Goal: Transaction & Acquisition: Purchase product/service

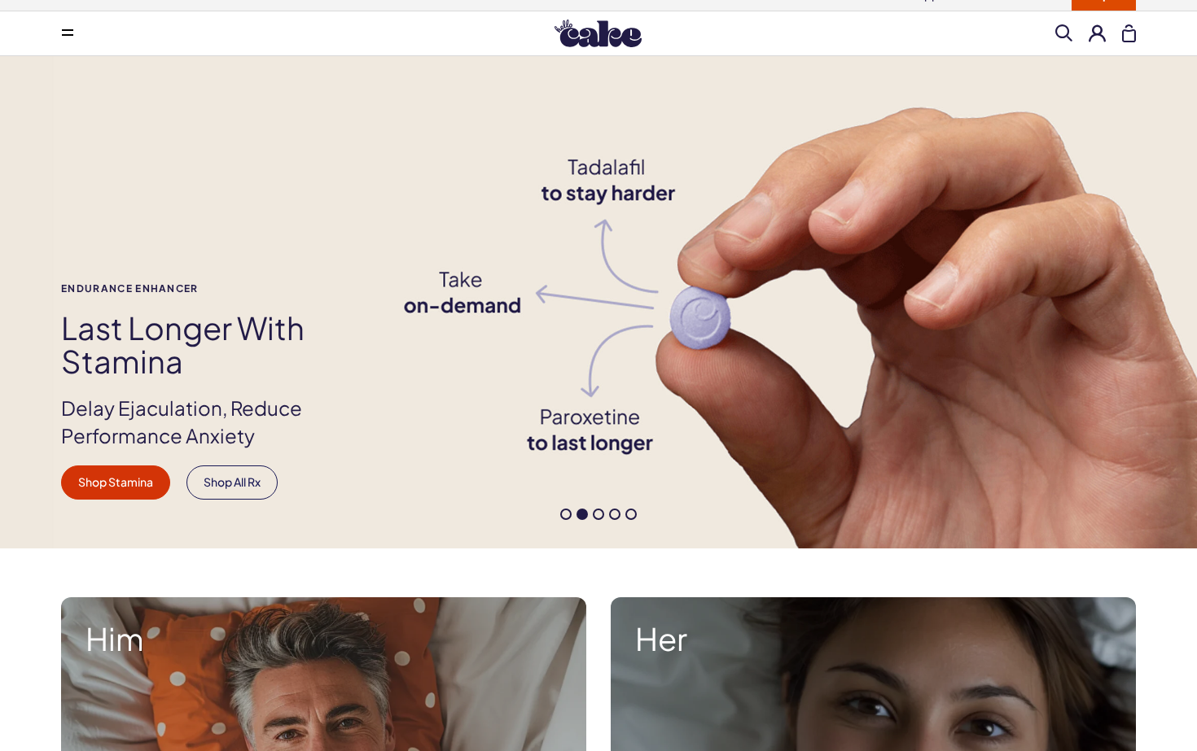
scroll to position [42, 0]
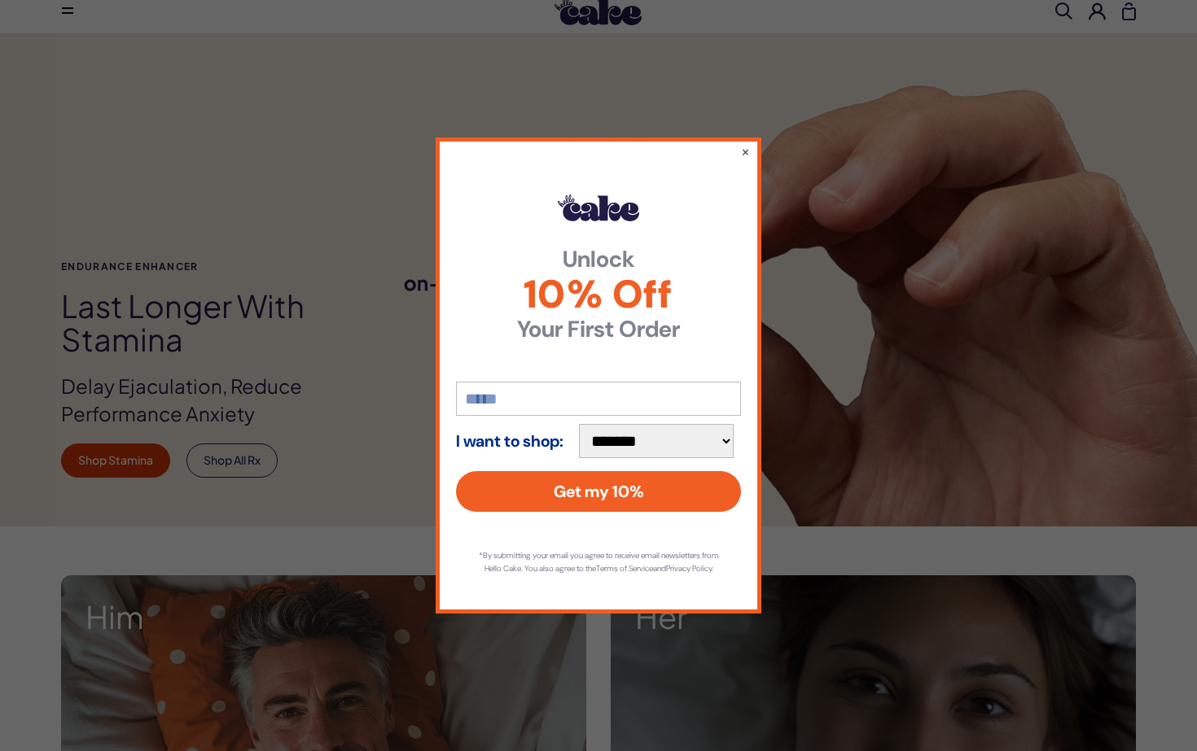
click at [751, 142] on div "**********" at bounding box center [599, 375] width 326 height 475
click at [742, 144] on button "×" at bounding box center [745, 152] width 11 height 20
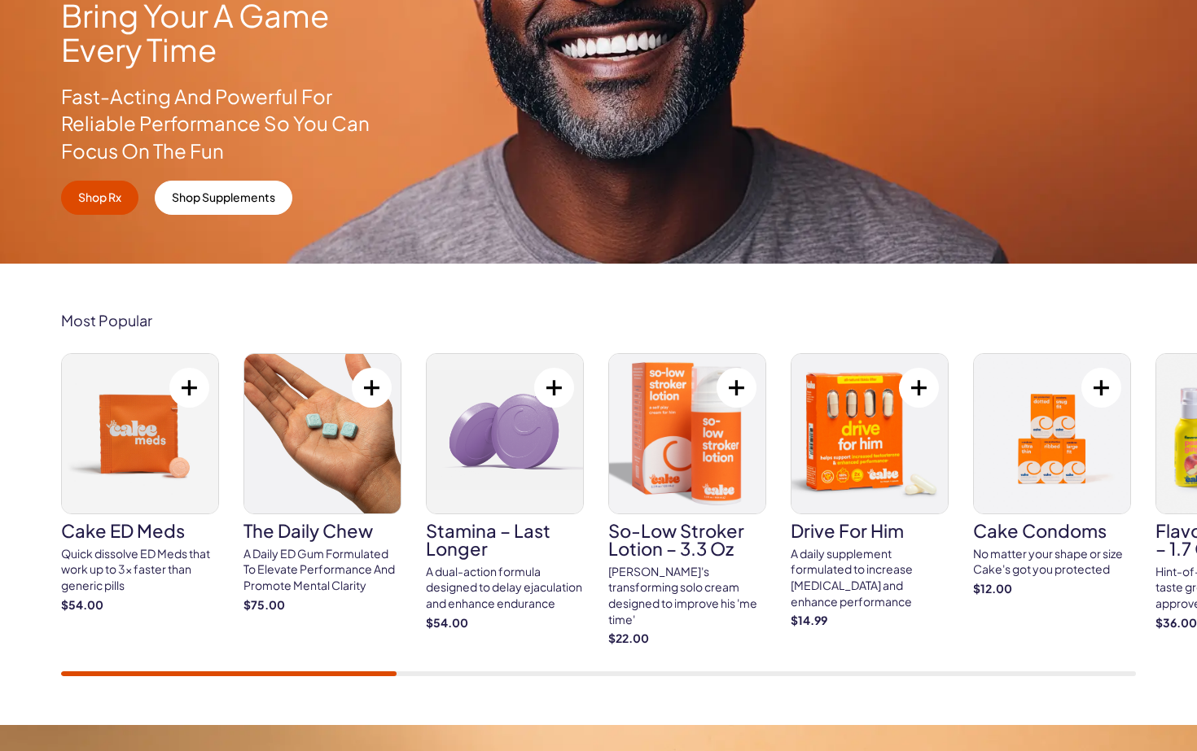
scroll to position [441, 0]
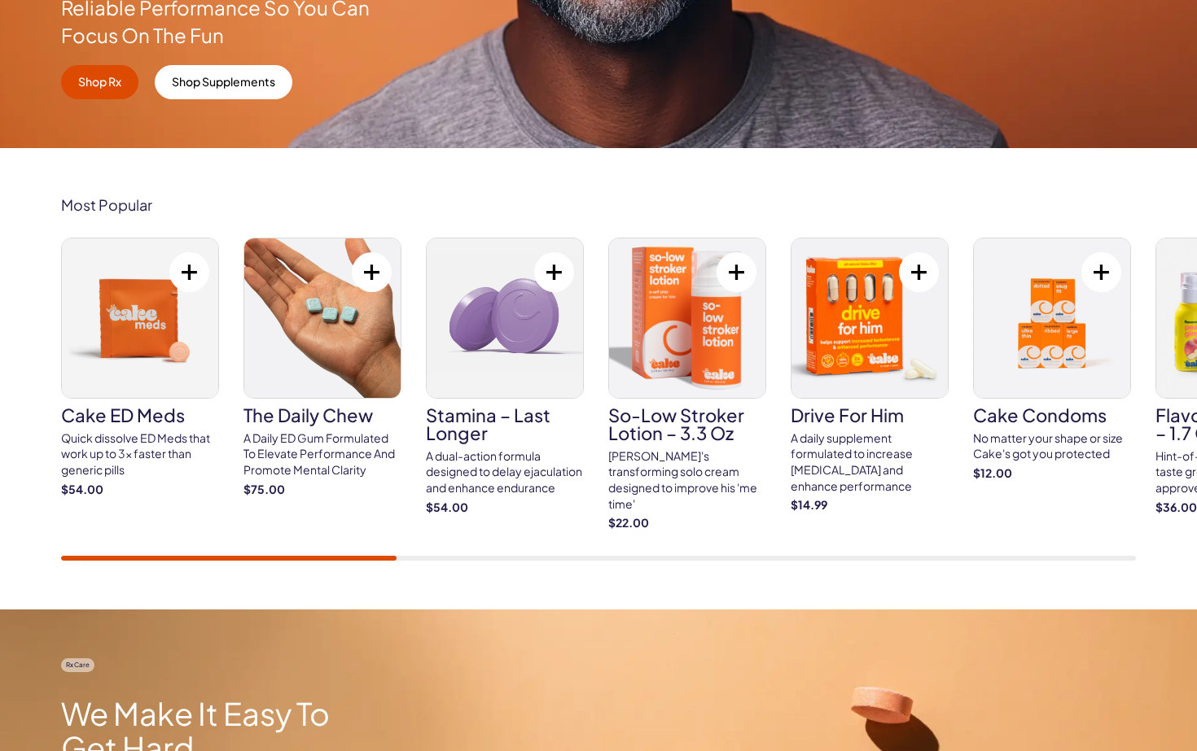
click at [140, 312] on img at bounding box center [140, 319] width 156 height 160
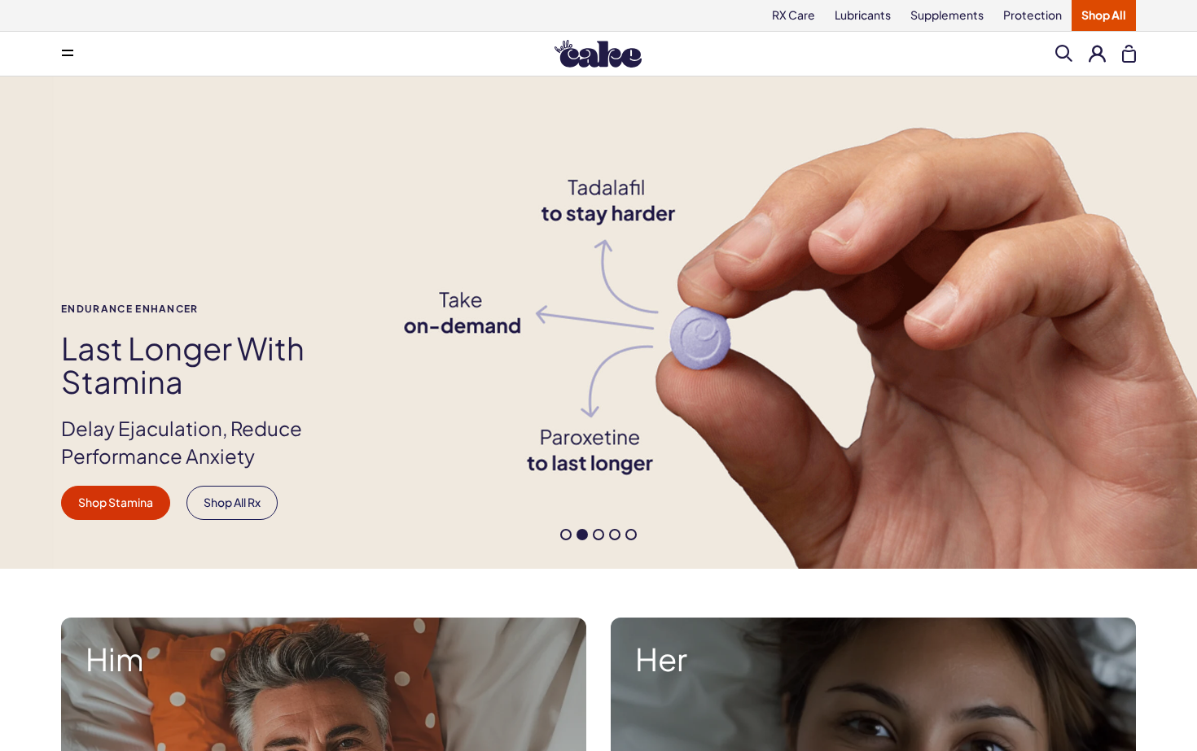
click at [569, 534] on span at bounding box center [565, 534] width 11 height 11
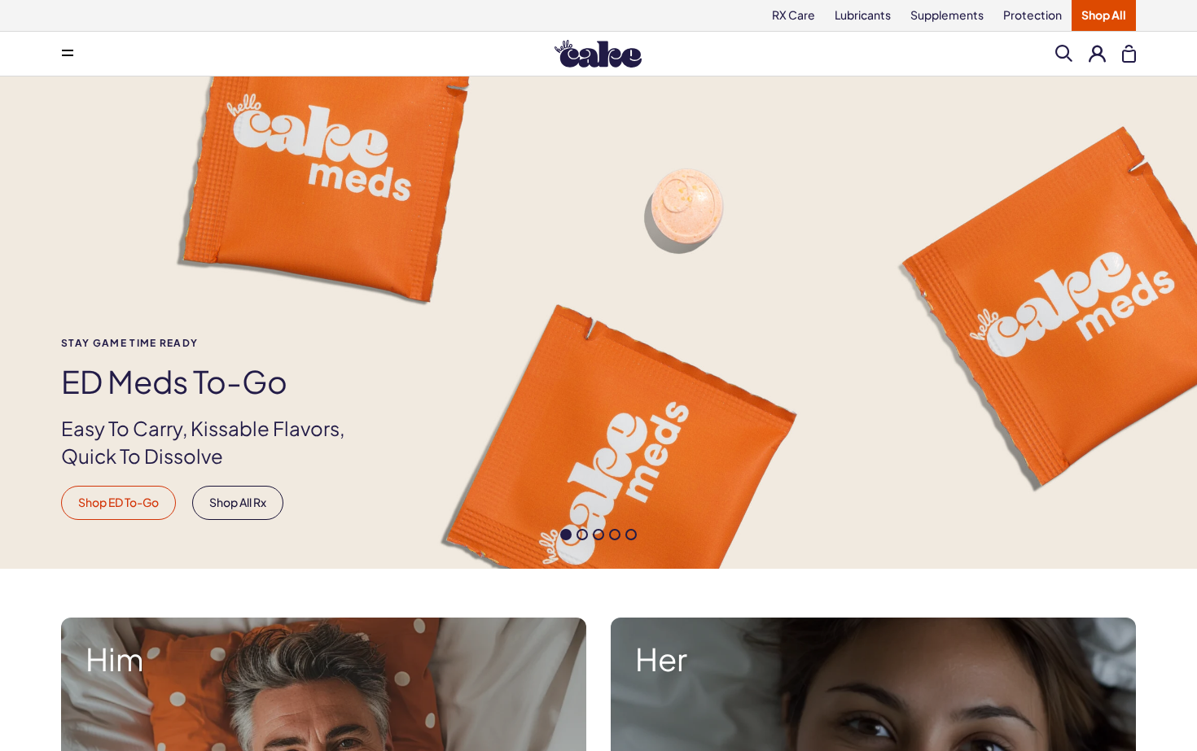
click at [149, 500] on link "Shop ED To-Go" at bounding box center [118, 503] width 115 height 34
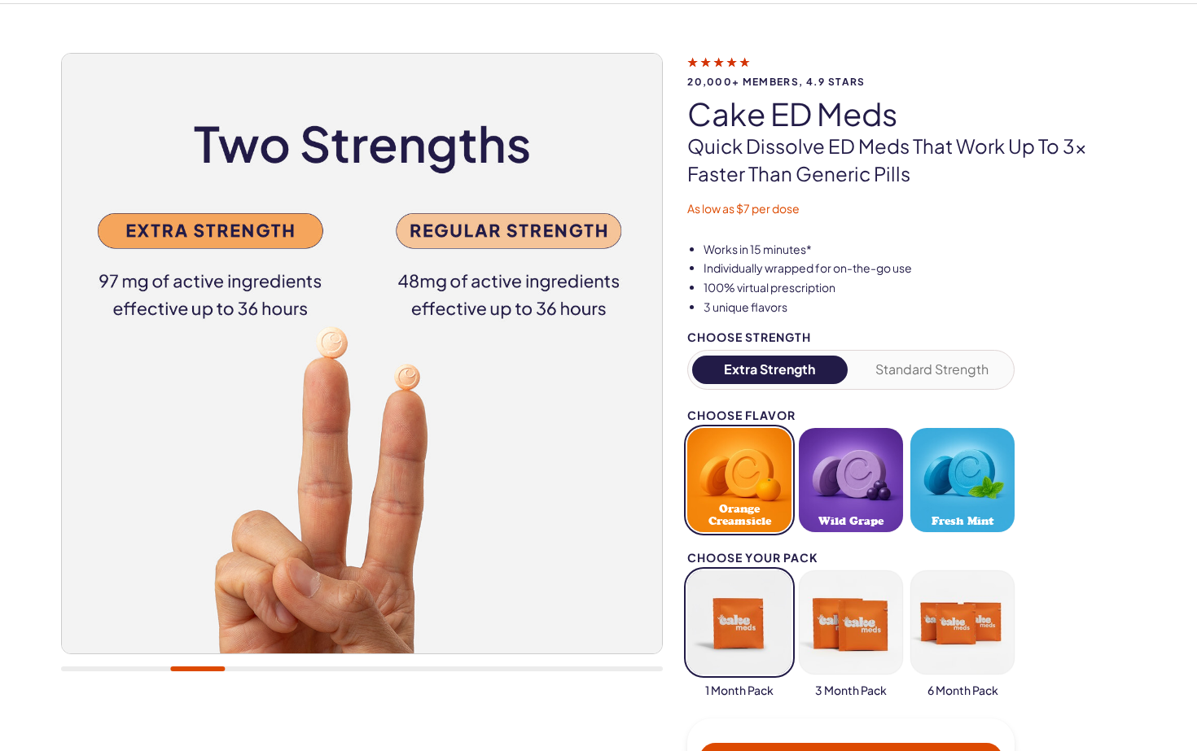
scroll to position [29, 0]
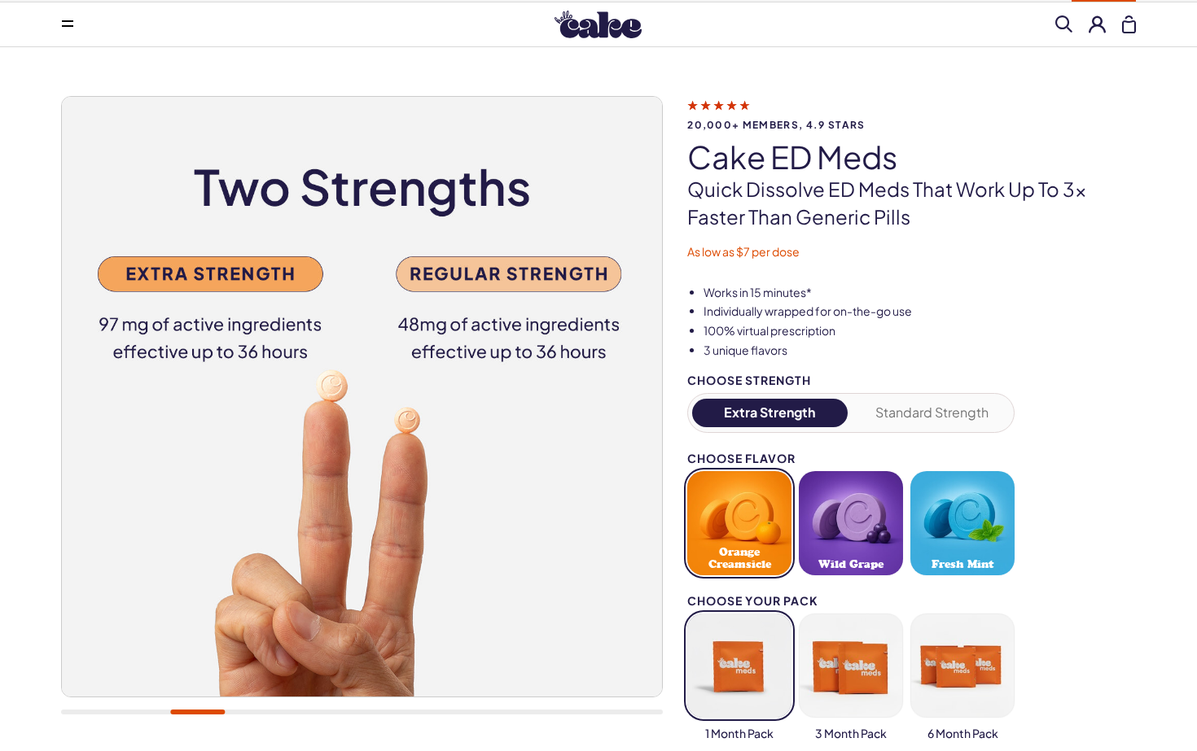
click at [896, 401] on button "Standard Strength" at bounding box center [932, 413] width 155 height 28
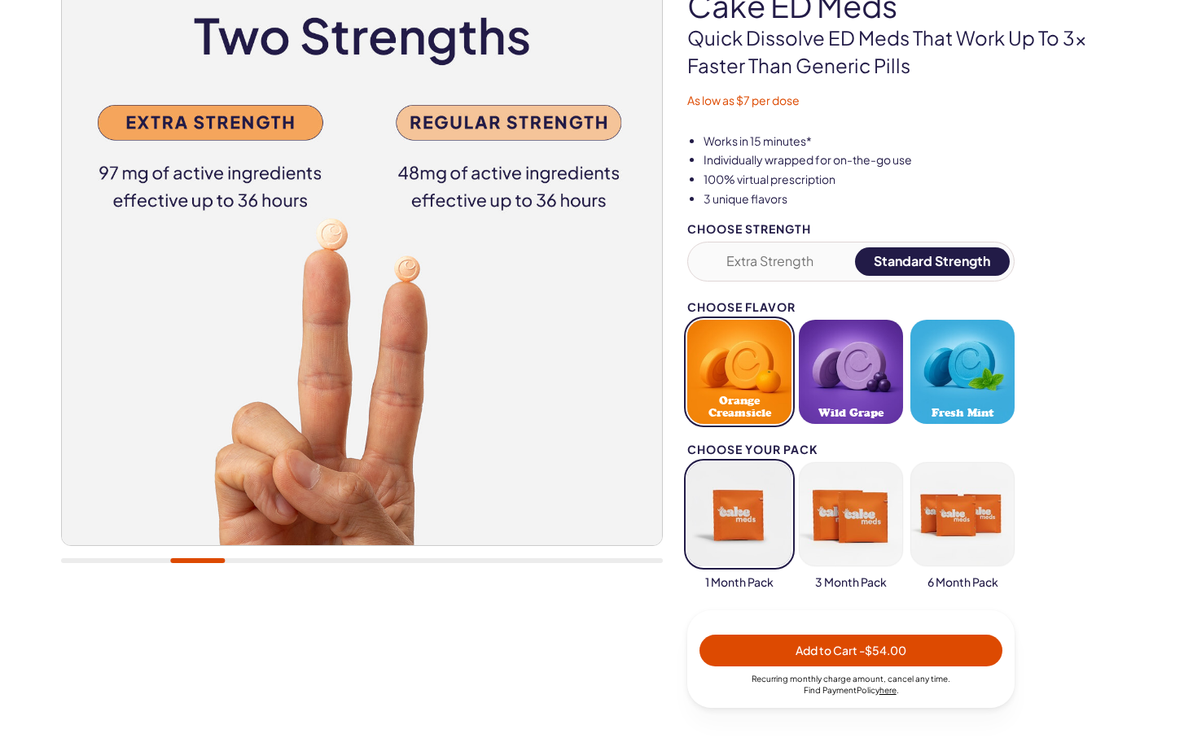
scroll to position [182, 0]
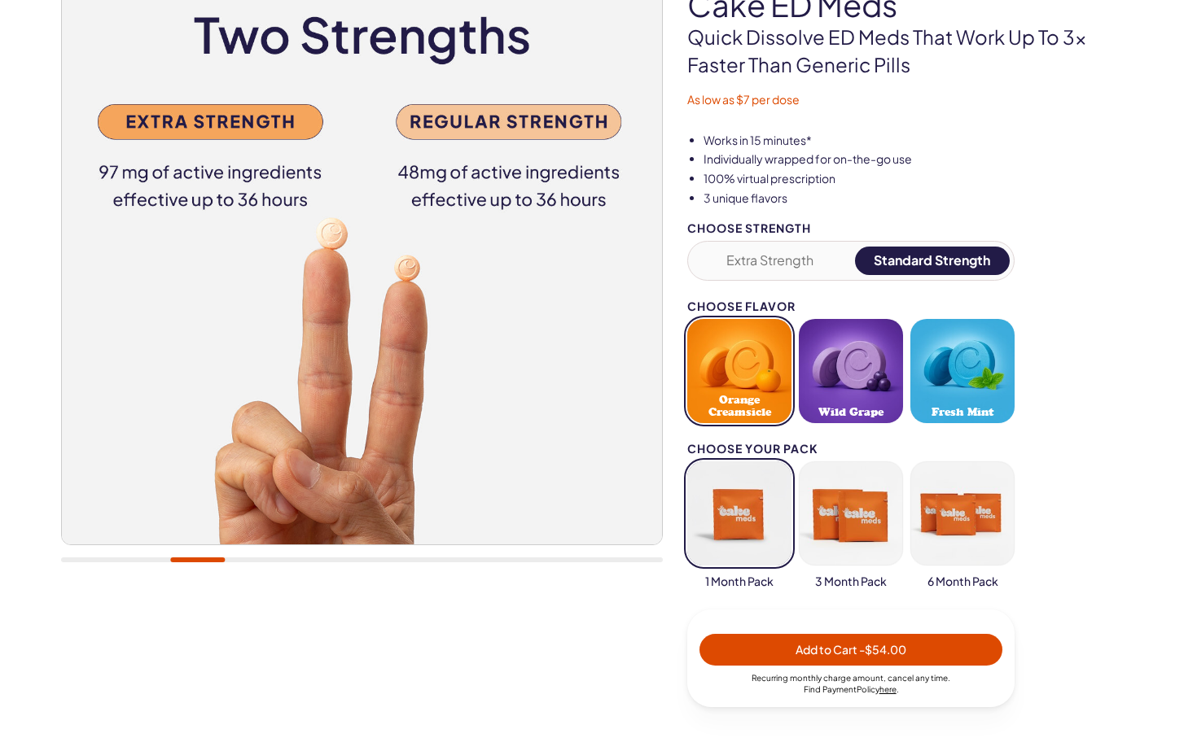
click at [821, 642] on span "Add to Cart - $54.00" at bounding box center [850, 649] width 111 height 15
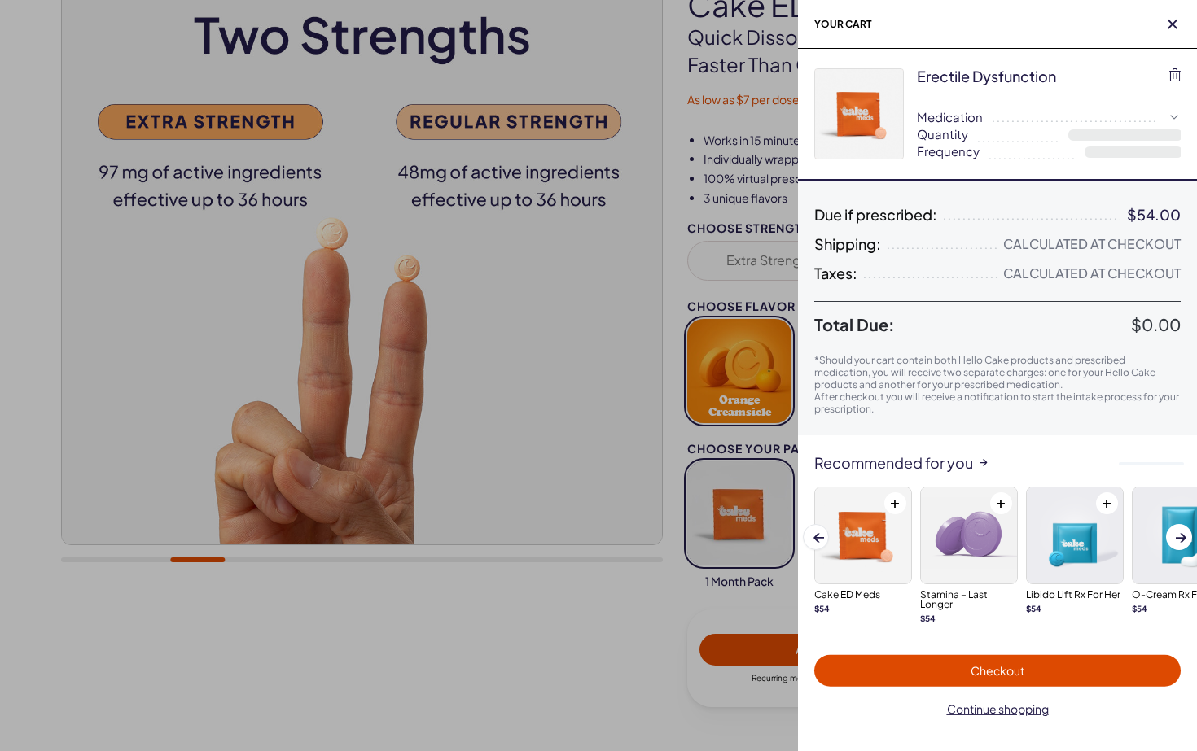
select select "*"
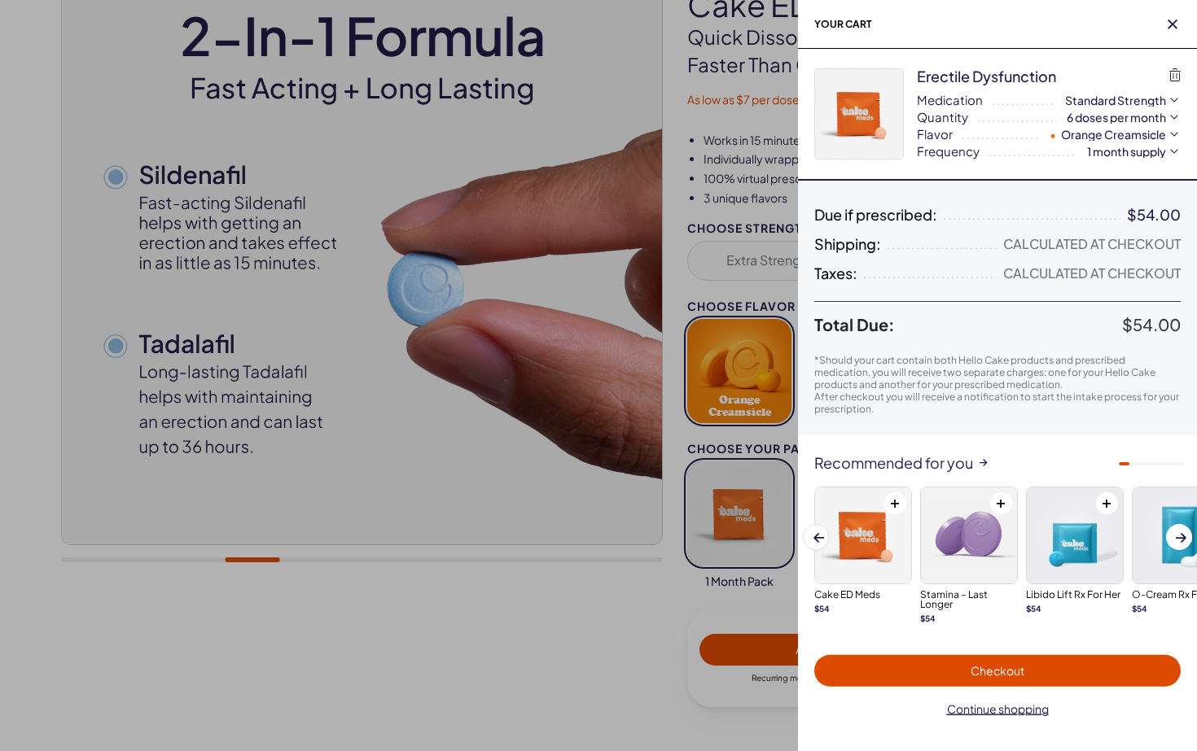
click at [997, 672] on span "Checkout" at bounding box center [997, 670] width 54 height 15
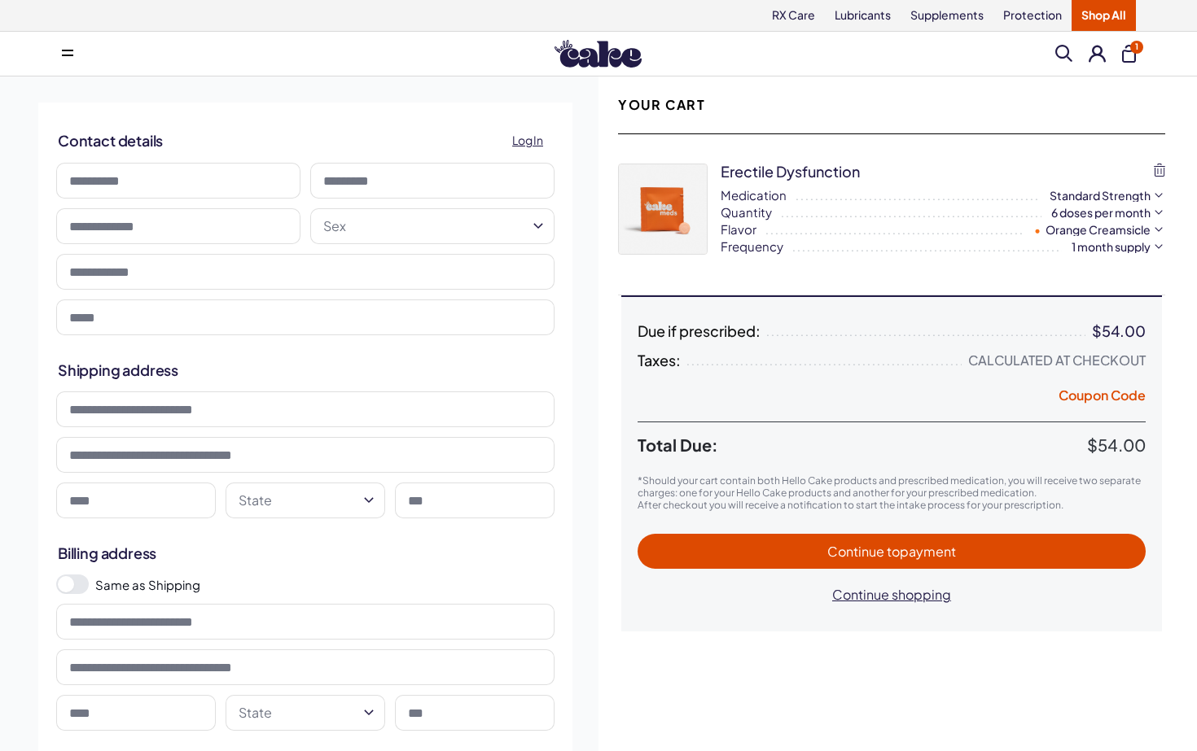
click at [1101, 405] on button "Coupon Code" at bounding box center [1101, 398] width 87 height 23
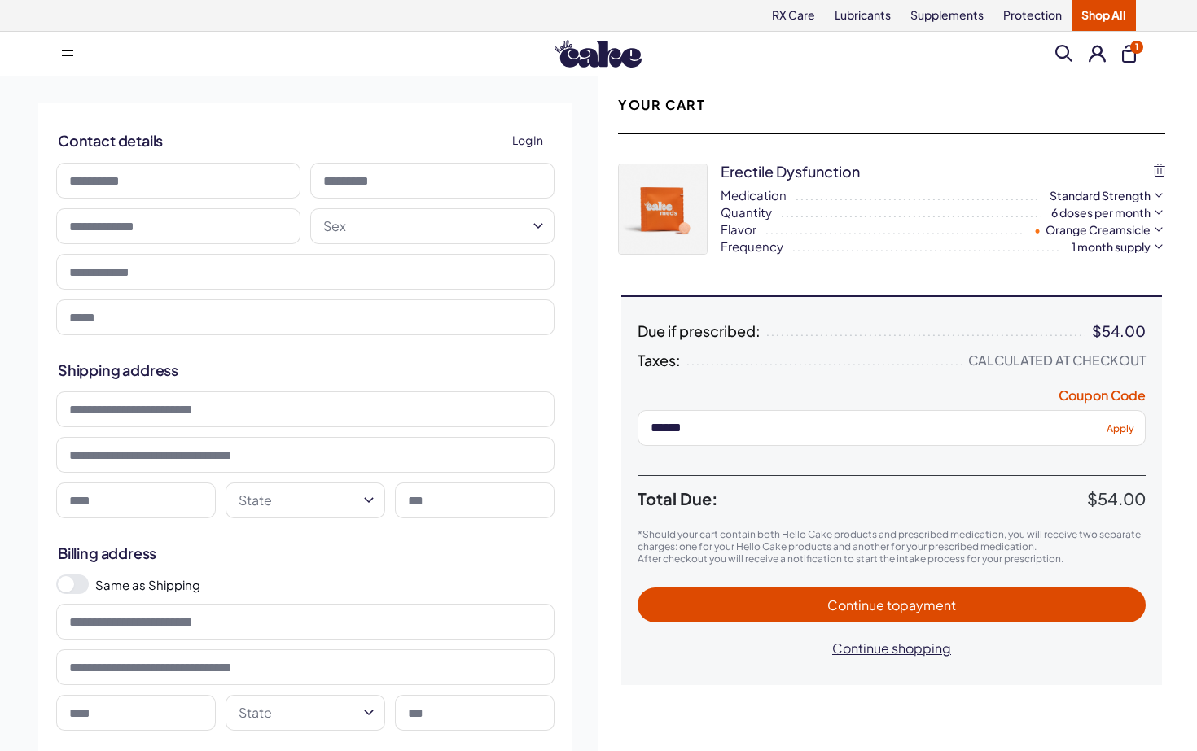
type input "******"
click at [1128, 423] on span "Apply" at bounding box center [1120, 428] width 28 height 12
click at [592, 44] on img at bounding box center [597, 54] width 87 height 28
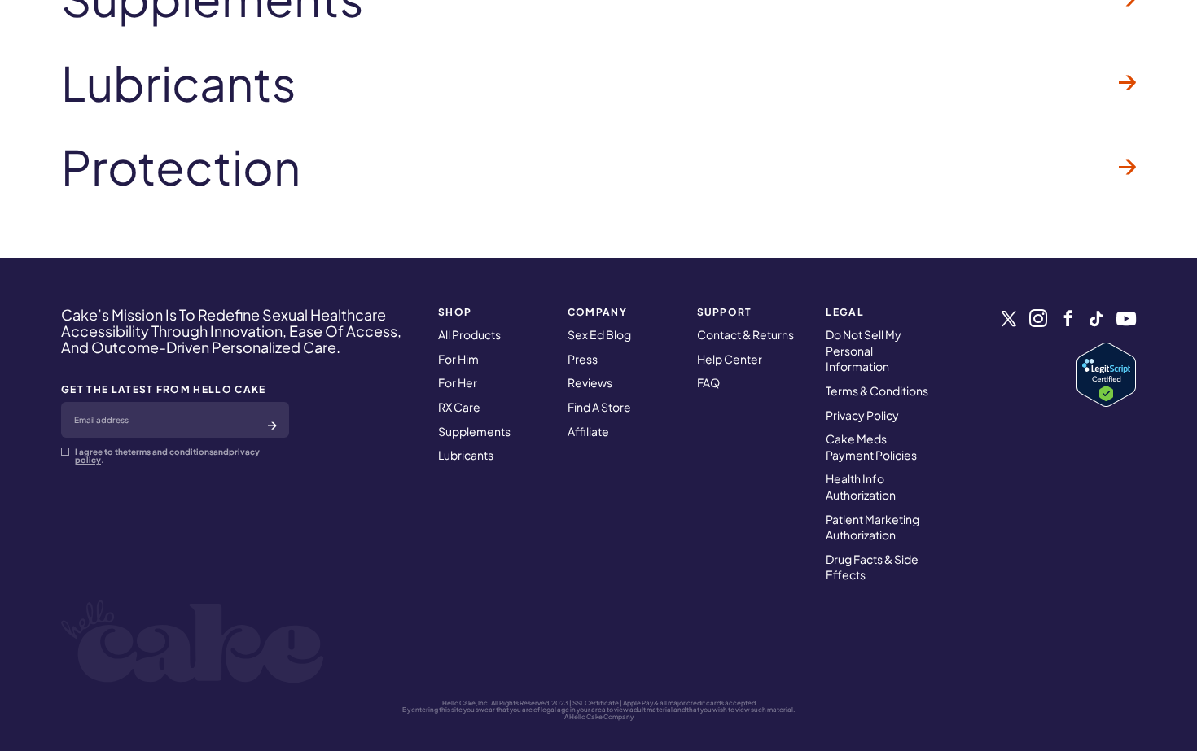
scroll to position [5071, 0]
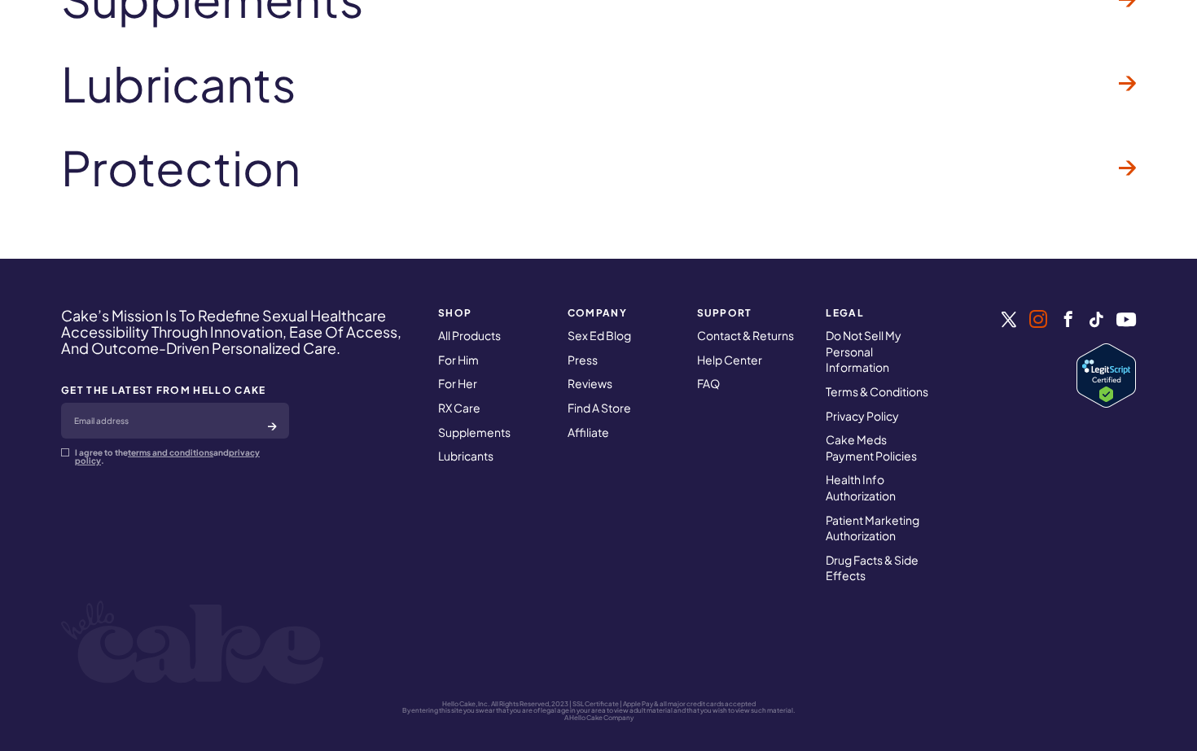
click at [1037, 310] on link at bounding box center [1038, 319] width 18 height 18
